Goal: Browse casually

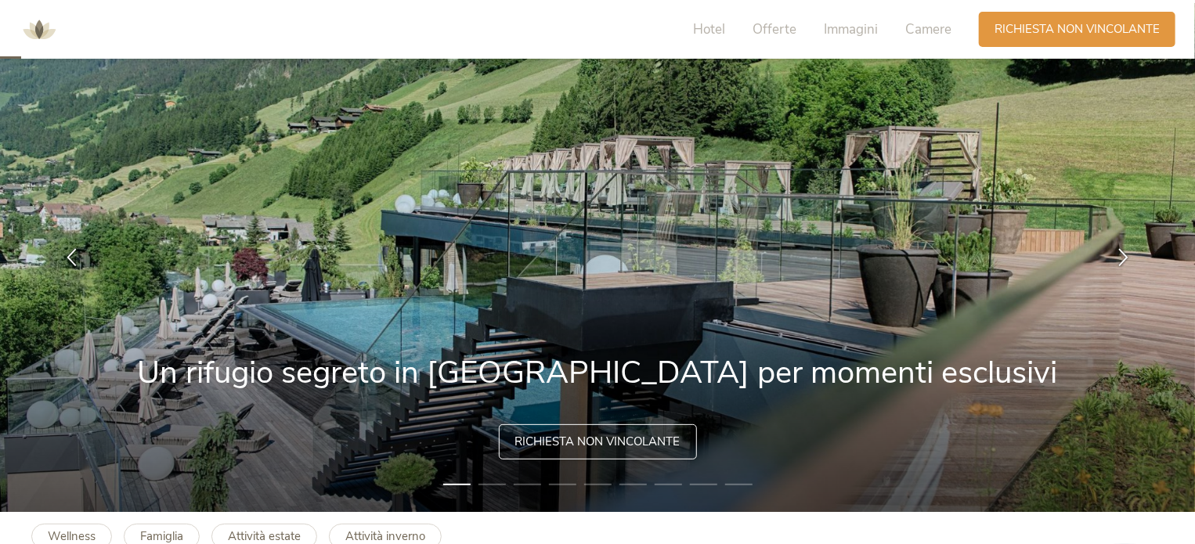
scroll to position [78, 0]
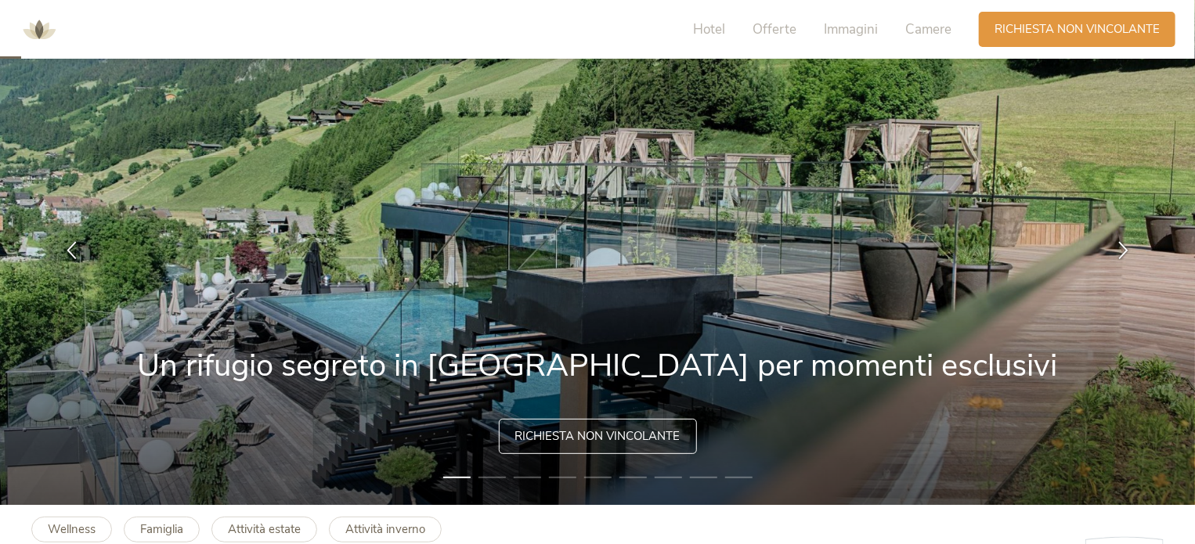
click at [502, 478] on li "2" at bounding box center [492, 478] width 27 height 16
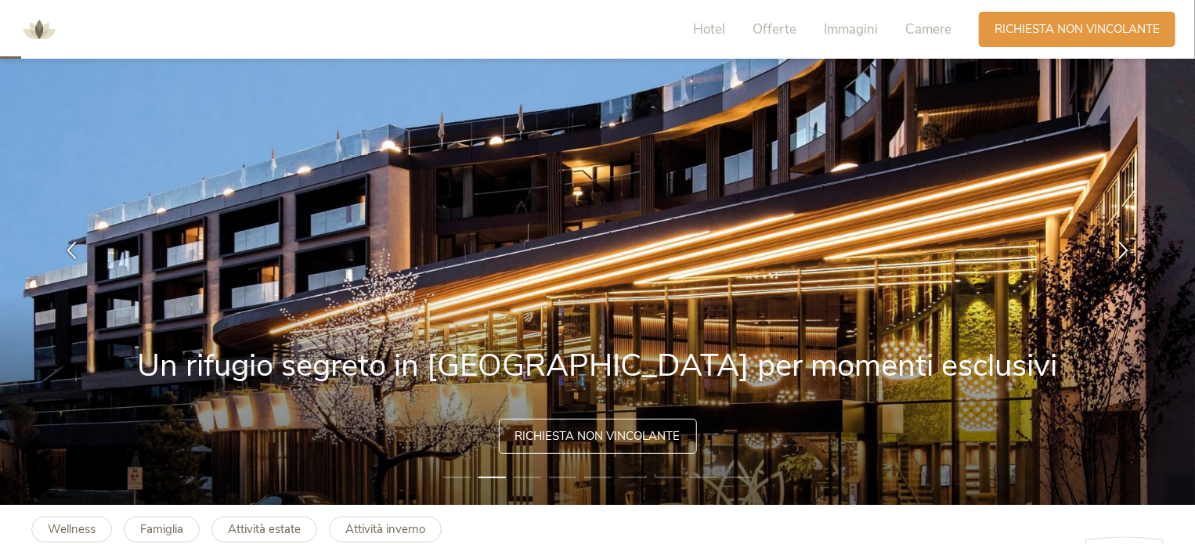
click at [522, 476] on li "3" at bounding box center [527, 478] width 27 height 16
click at [558, 475] on li "4" at bounding box center [562, 478] width 27 height 16
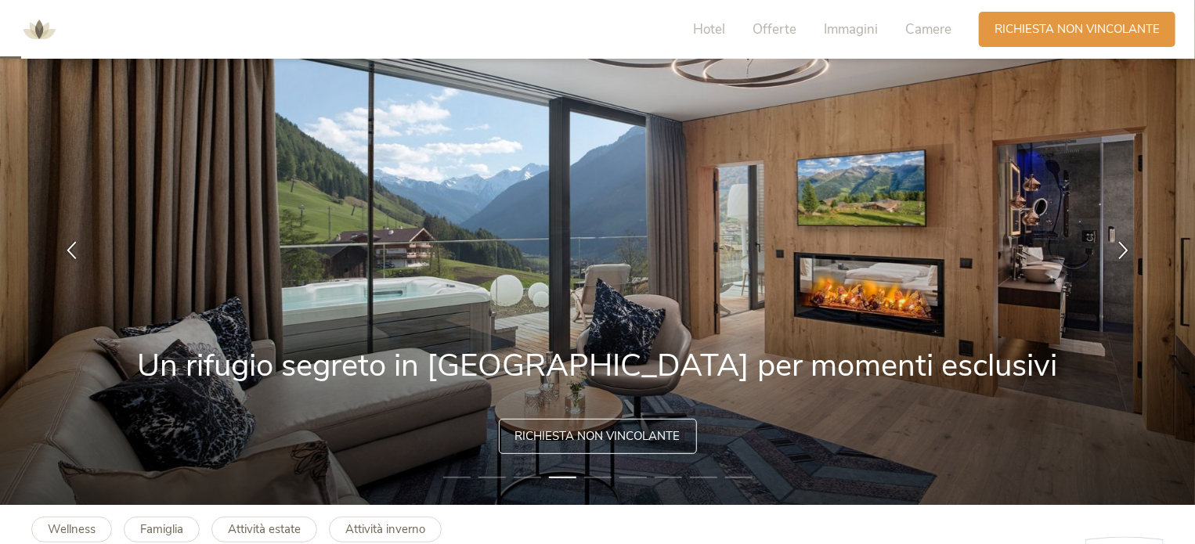
click at [533, 475] on li "3" at bounding box center [527, 478] width 27 height 16
click at [538, 479] on li "3" at bounding box center [527, 478] width 27 height 16
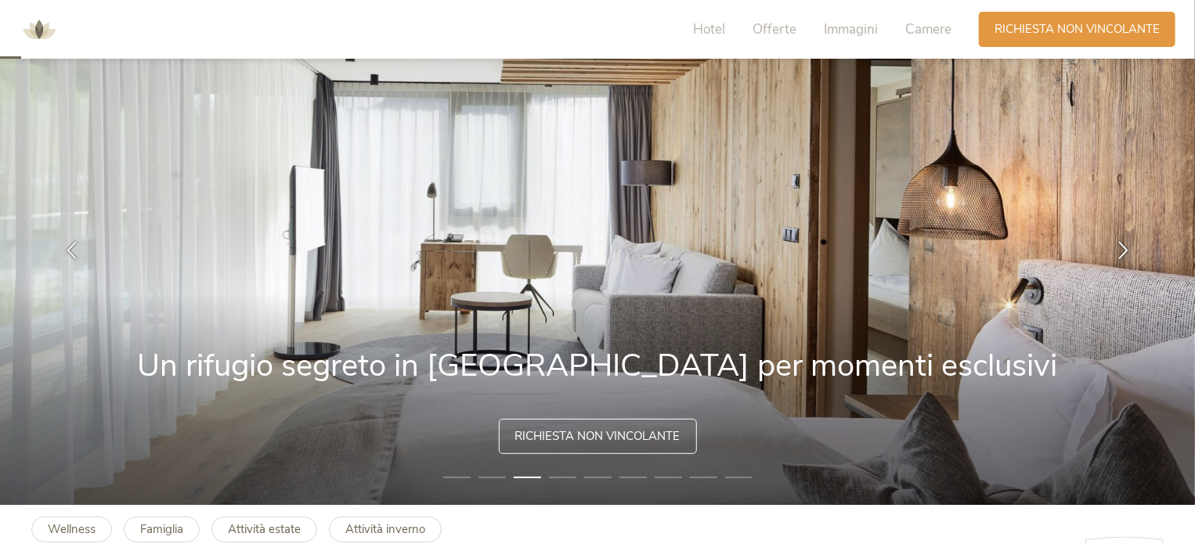
click at [569, 479] on li "4" at bounding box center [562, 478] width 27 height 16
click at [594, 479] on li "5" at bounding box center [597, 478] width 27 height 16
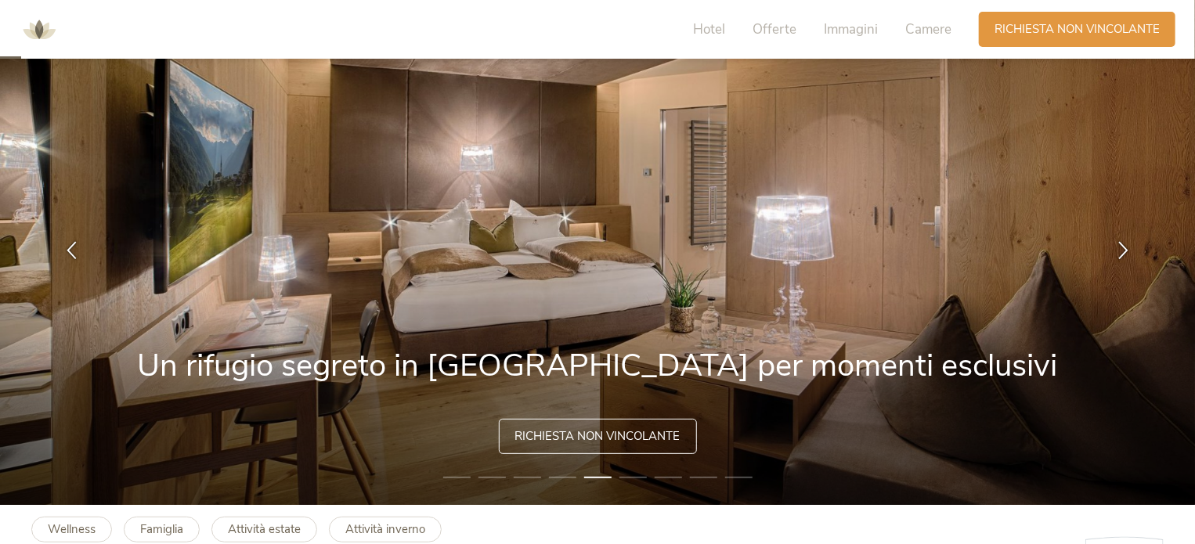
click at [634, 483] on li "6" at bounding box center [632, 478] width 27 height 16
click at [630, 480] on li "6" at bounding box center [632, 478] width 27 height 16
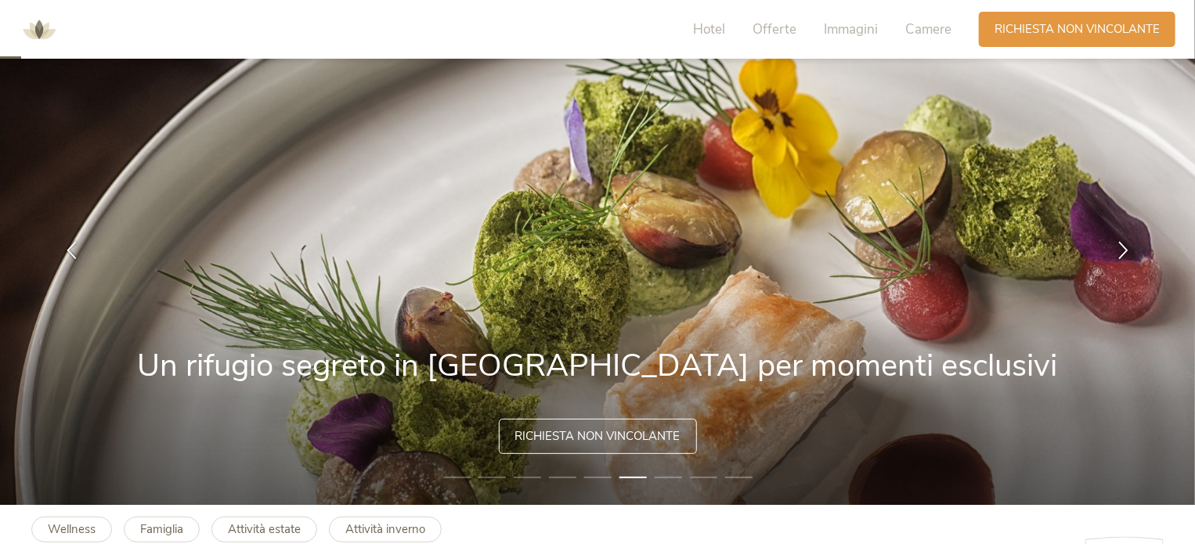
click at [669, 472] on li "7" at bounding box center [668, 478] width 27 height 16
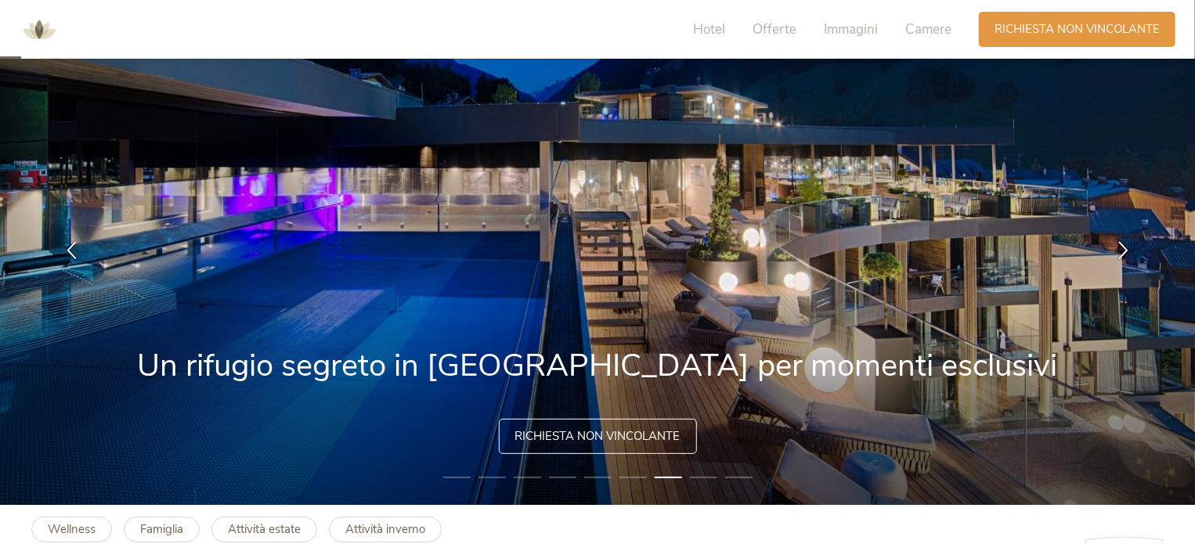
click at [695, 477] on li "8" at bounding box center [703, 478] width 27 height 16
click at [708, 471] on li "8" at bounding box center [703, 478] width 27 height 16
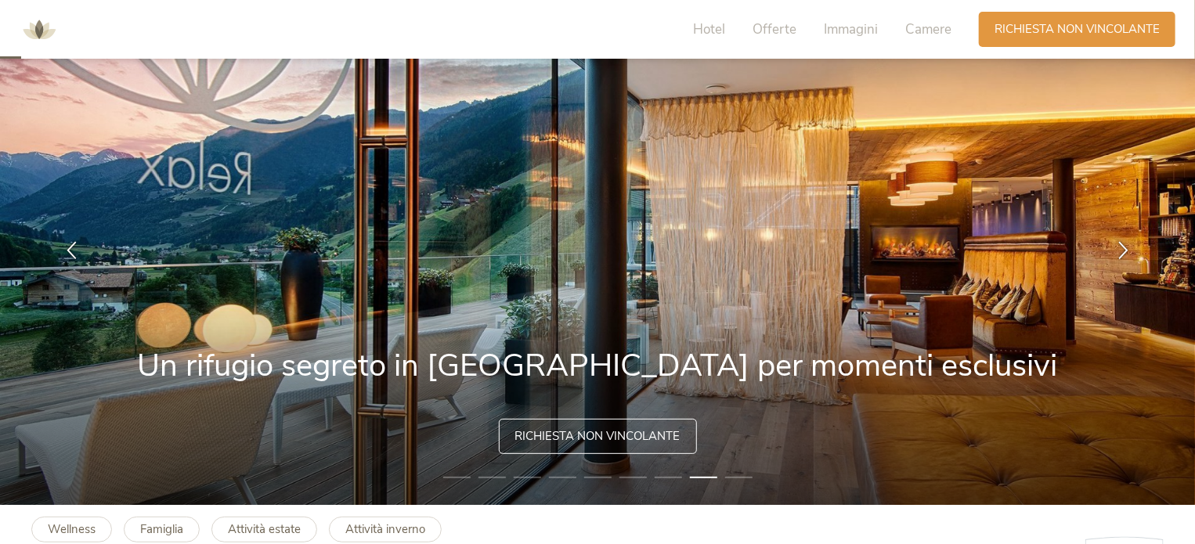
click at [708, 475] on li "8" at bounding box center [703, 478] width 27 height 16
click at [739, 476] on li "9" at bounding box center [738, 478] width 27 height 16
click at [735, 476] on li "9" at bounding box center [738, 478] width 27 height 16
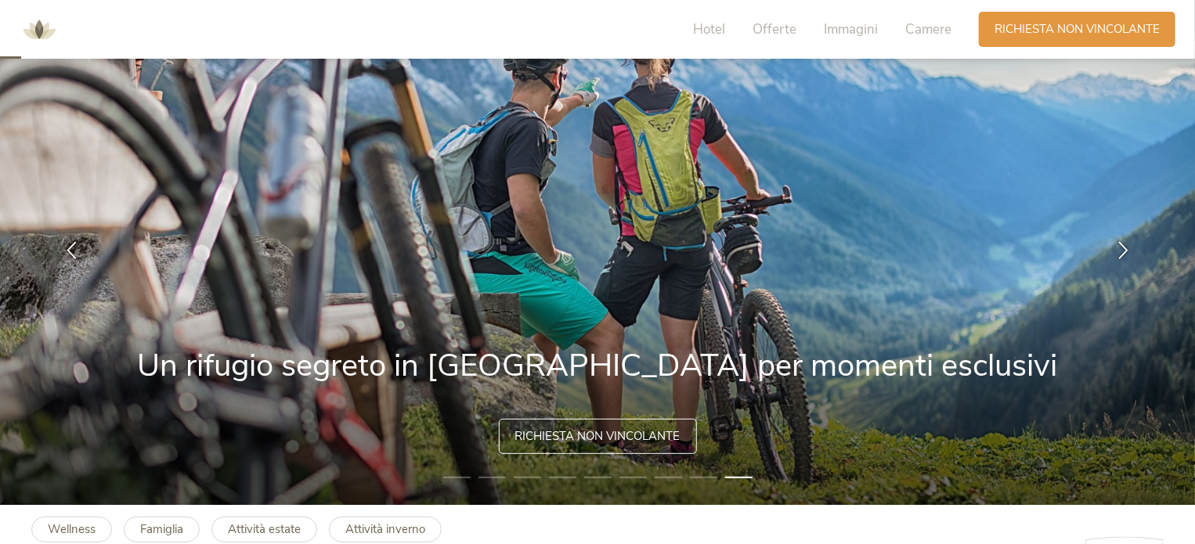
click at [670, 477] on li "7" at bounding box center [668, 478] width 27 height 16
click at [633, 477] on li "6" at bounding box center [632, 478] width 27 height 16
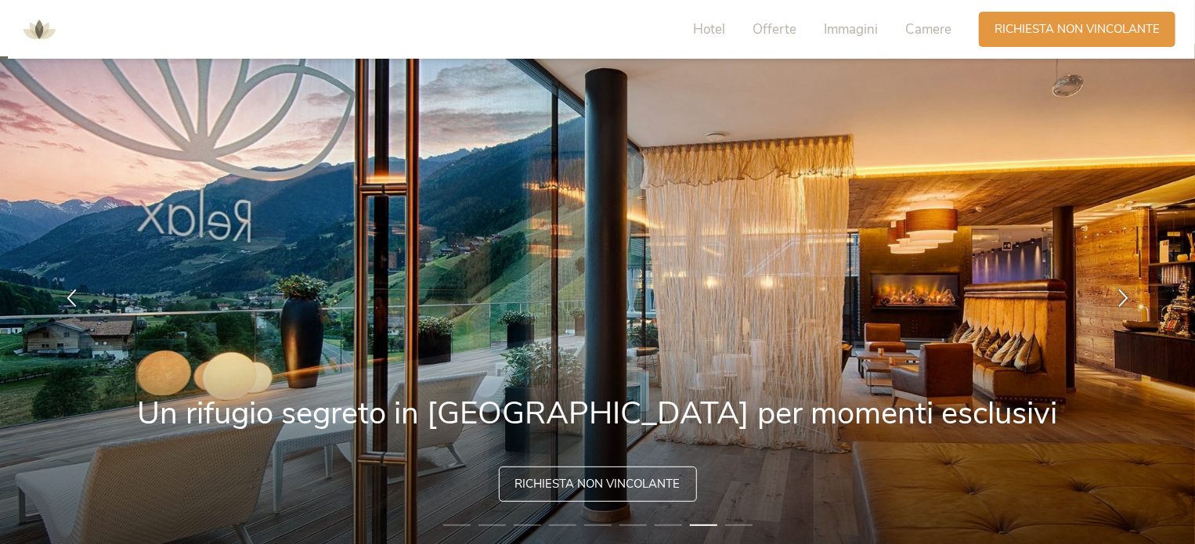
scroll to position [0, 0]
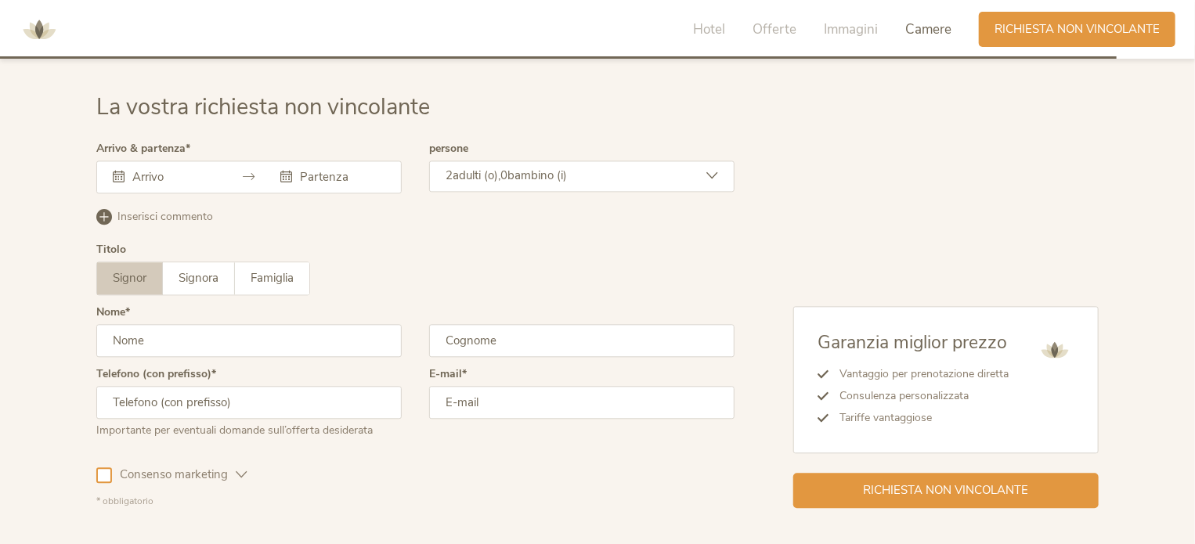
scroll to position [4441, 0]
